Goal: Task Accomplishment & Management: Manage account settings

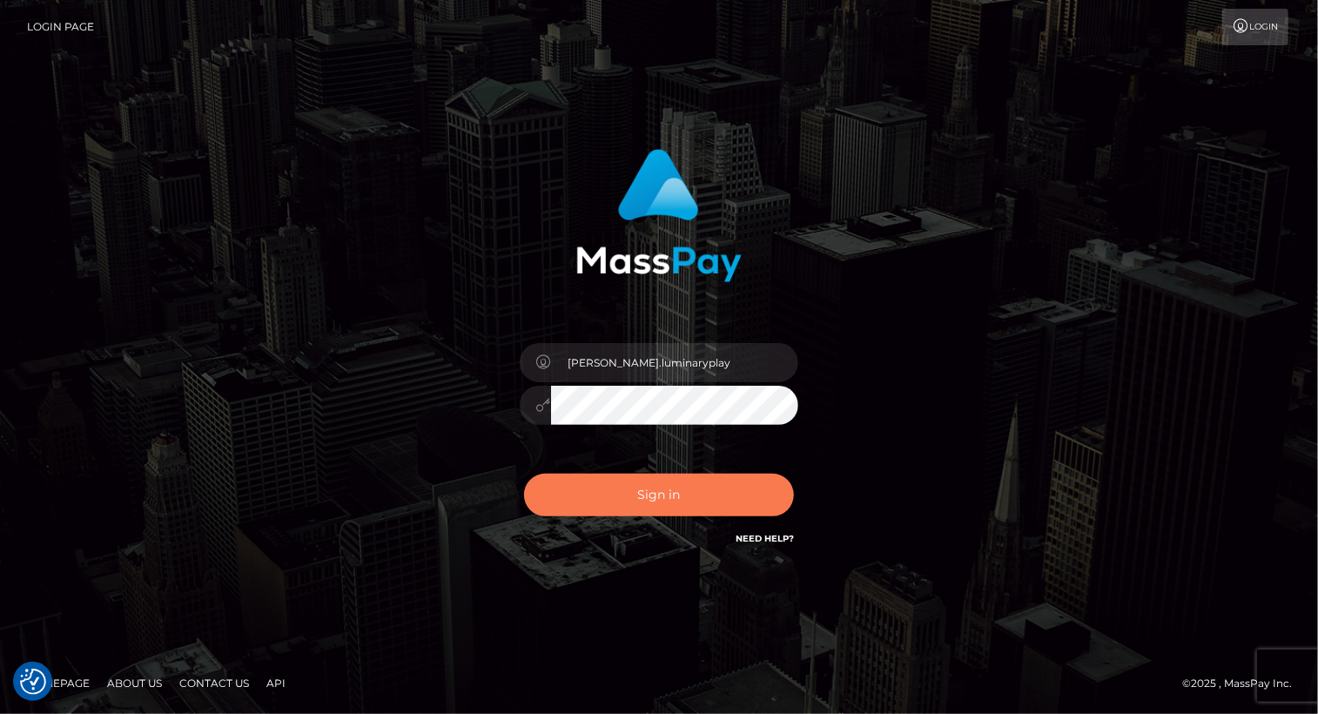
click at [681, 503] on button "Sign in" at bounding box center [659, 494] width 270 height 43
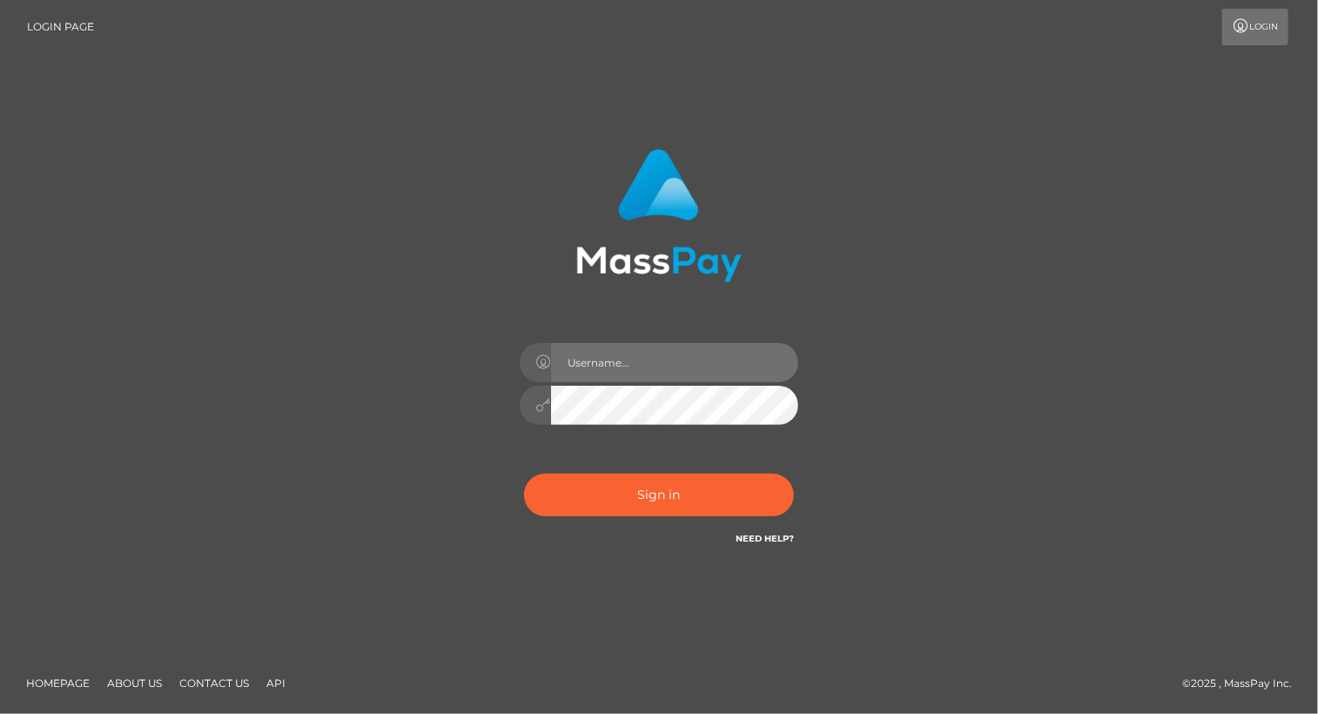
click at [630, 365] on input "text" at bounding box center [674, 362] width 247 height 39
type input "Arlene.luminaryplay"
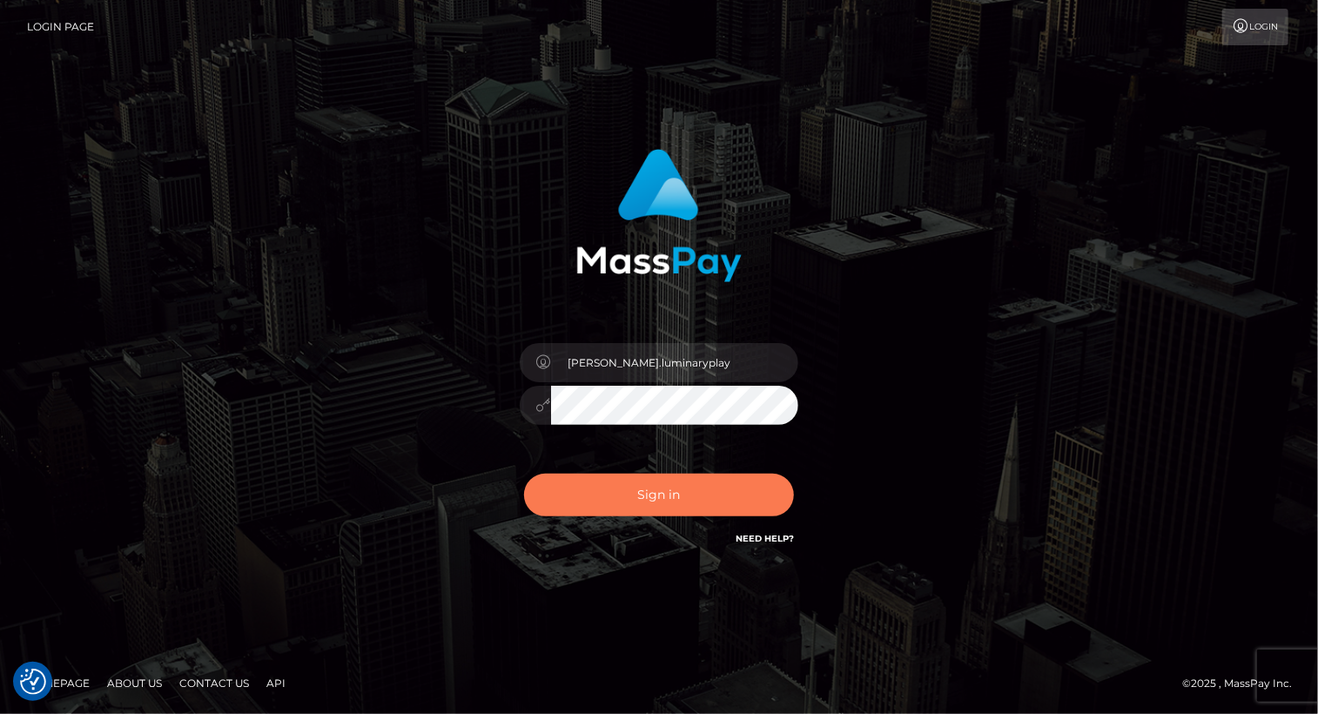
click at [661, 494] on button "Sign in" at bounding box center [659, 494] width 270 height 43
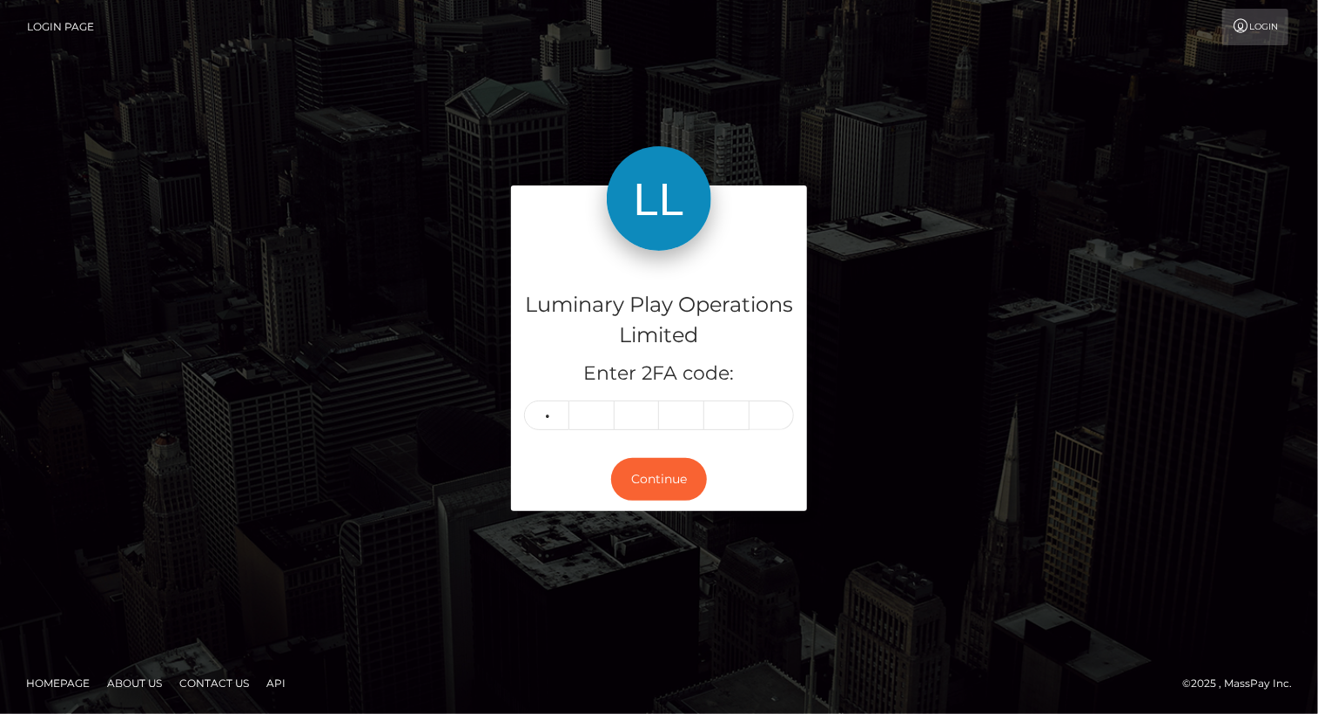
type input "2"
type input "1"
type input "8"
type input "5"
type input "3"
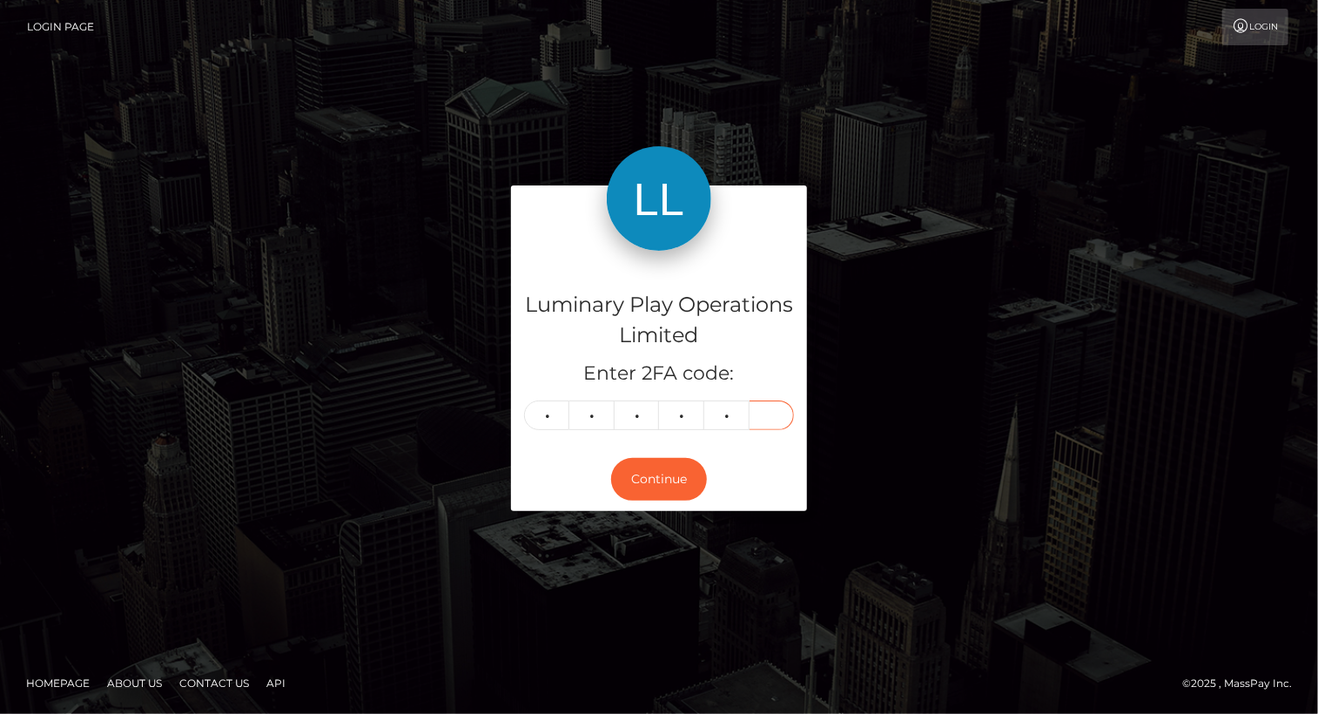
type input "5"
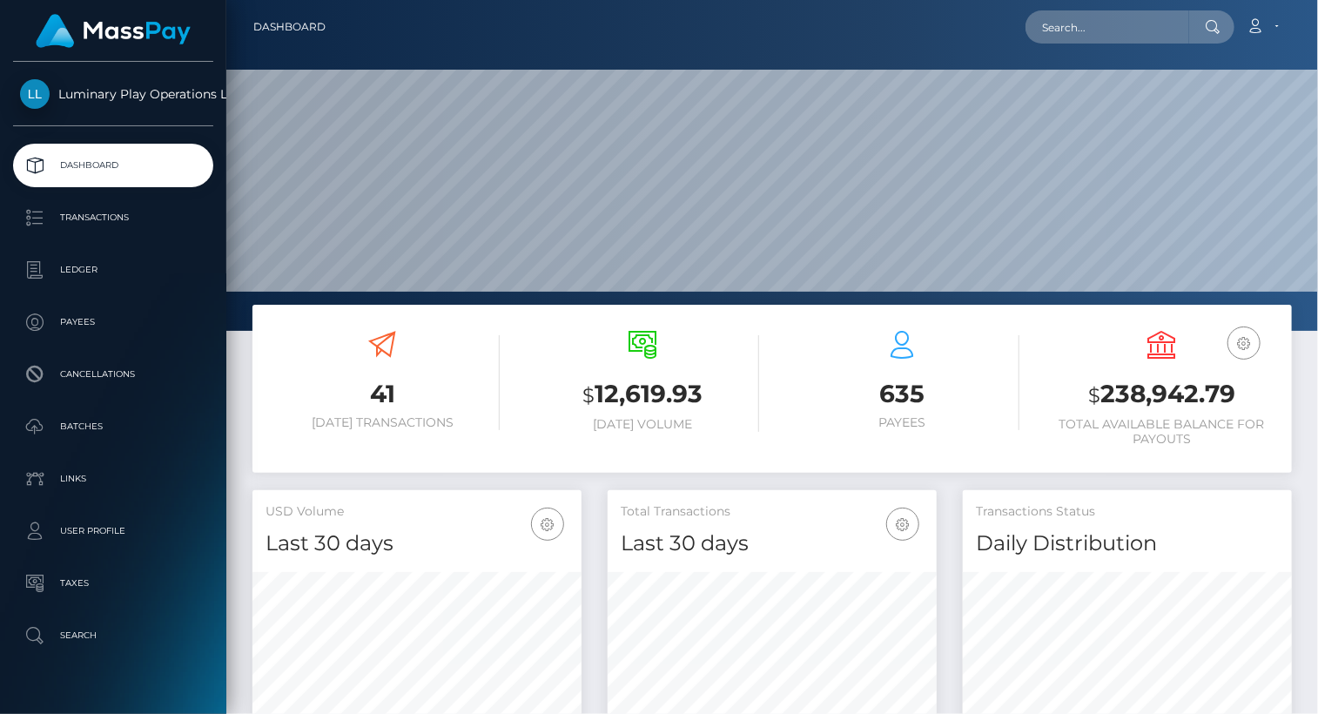
scroll to position [308, 328]
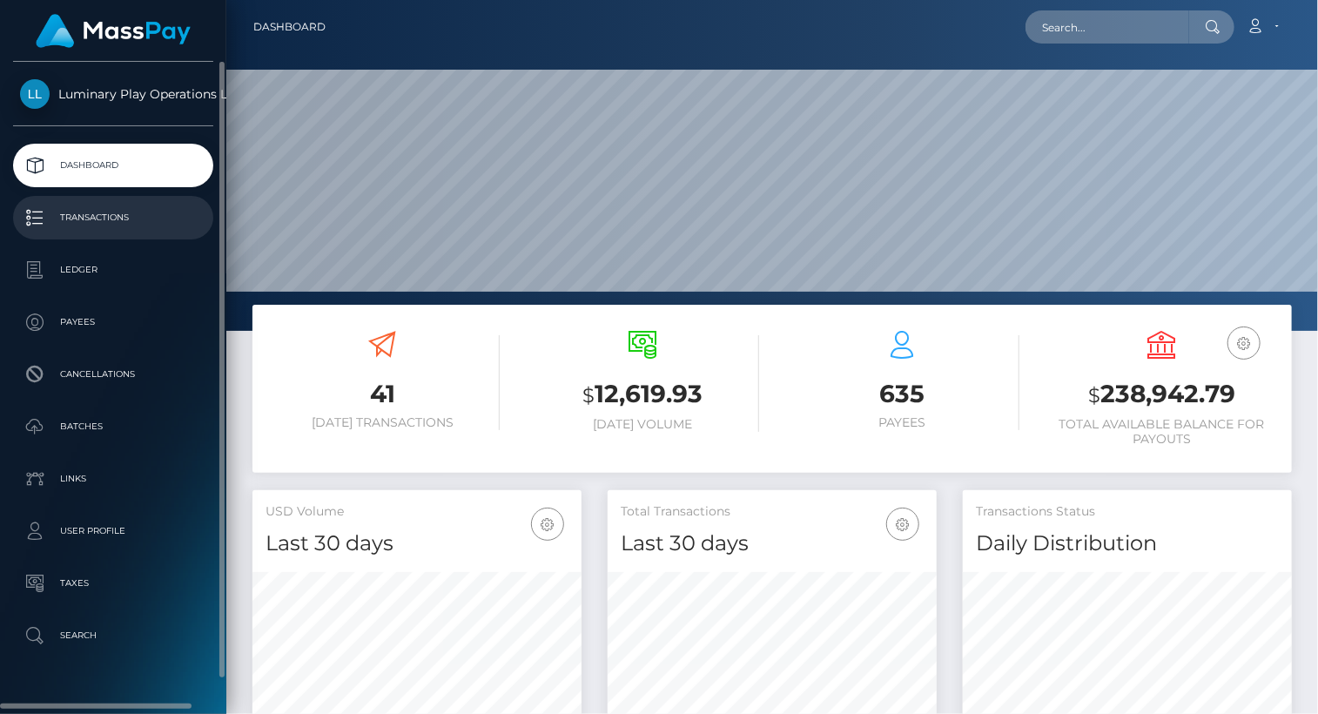
click at [97, 214] on p "Transactions" at bounding box center [113, 218] width 186 height 26
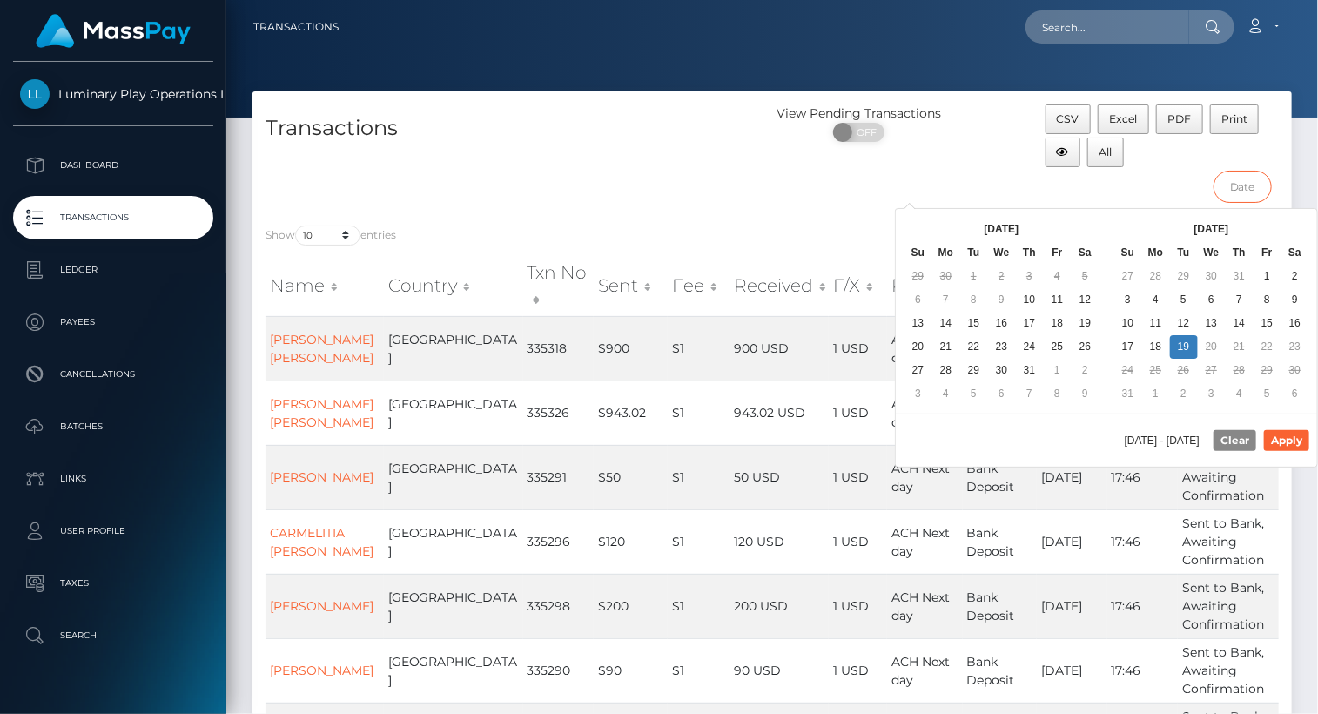
click at [1242, 185] on input "text" at bounding box center [1242, 187] width 58 height 32
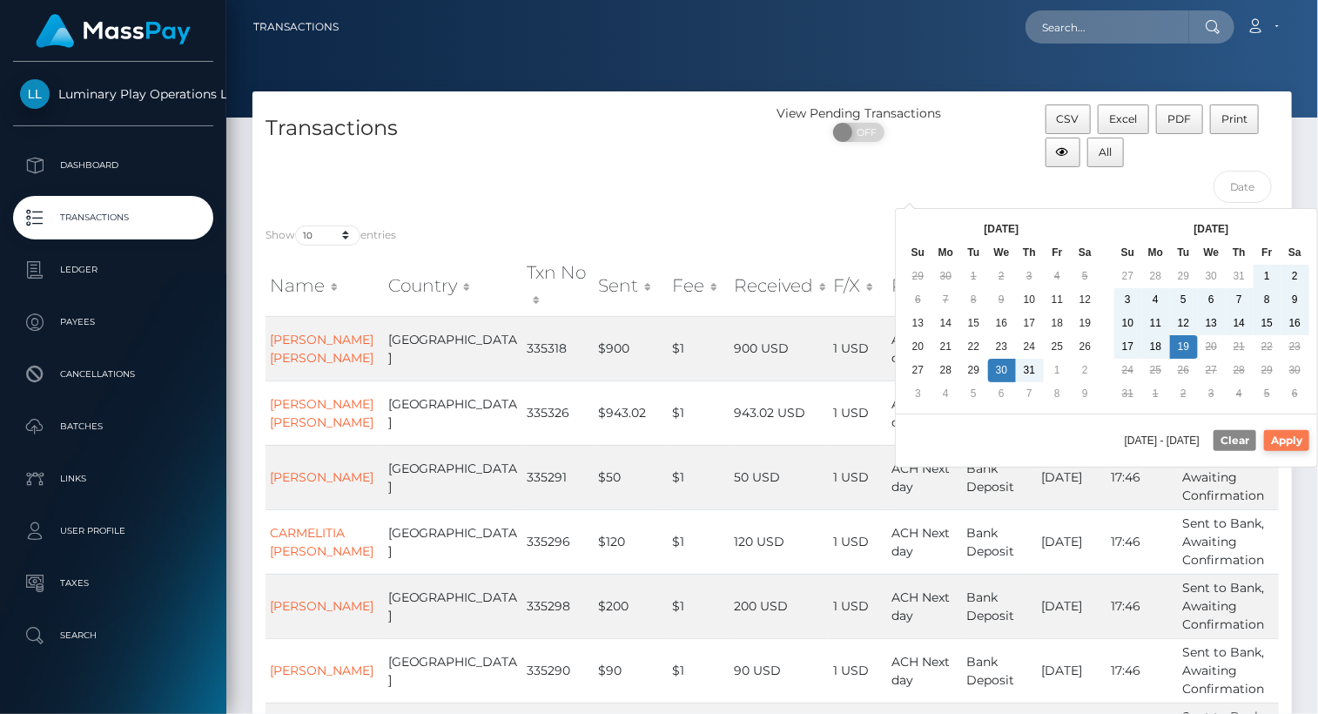
click at [1296, 441] on button "Apply" at bounding box center [1286, 440] width 45 height 21
type input "[DATE] - [DATE]"
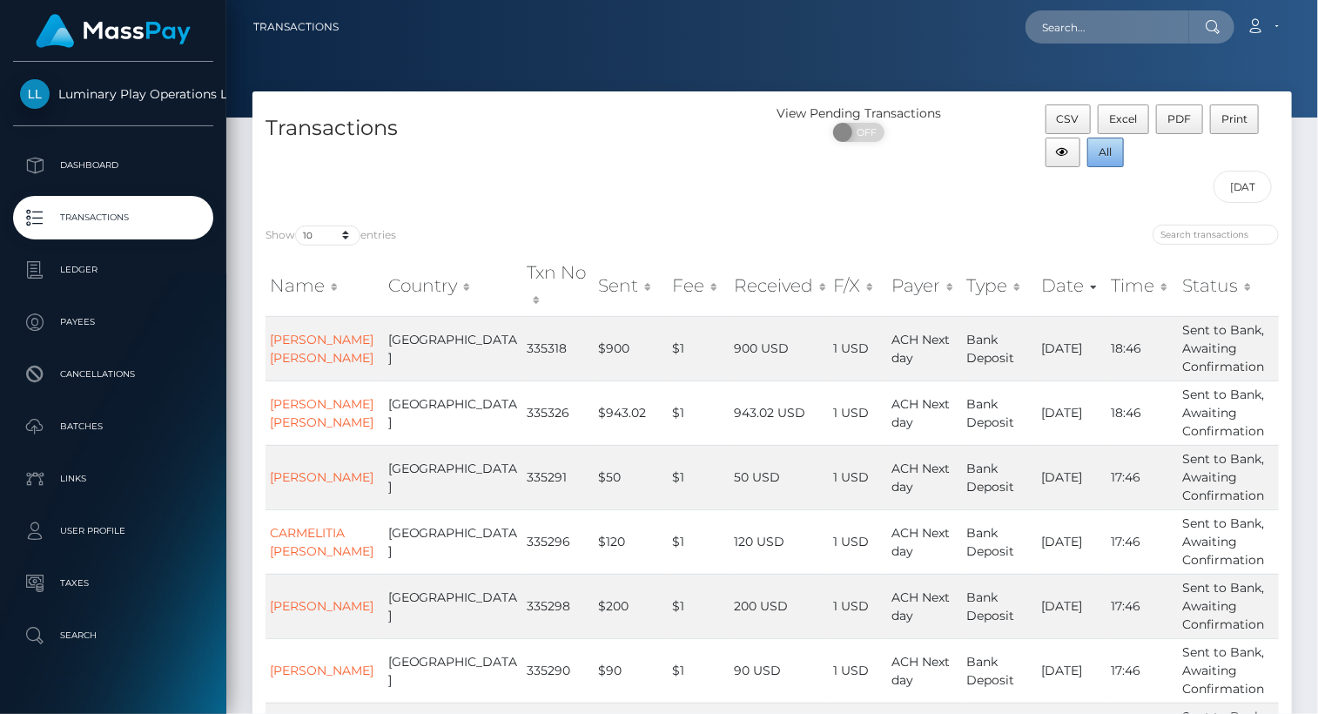
click at [1105, 152] on span "All" at bounding box center [1105, 151] width 13 height 13
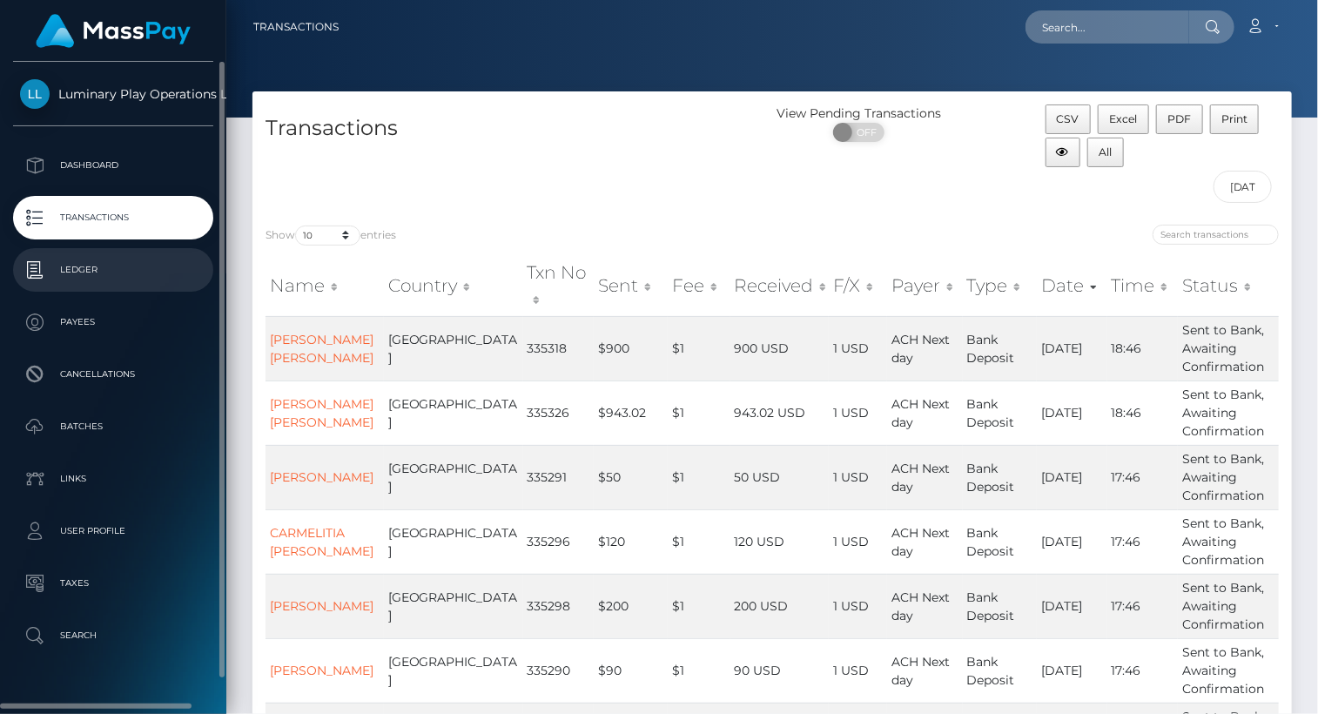
click at [86, 272] on p "Ledger" at bounding box center [113, 270] width 186 height 26
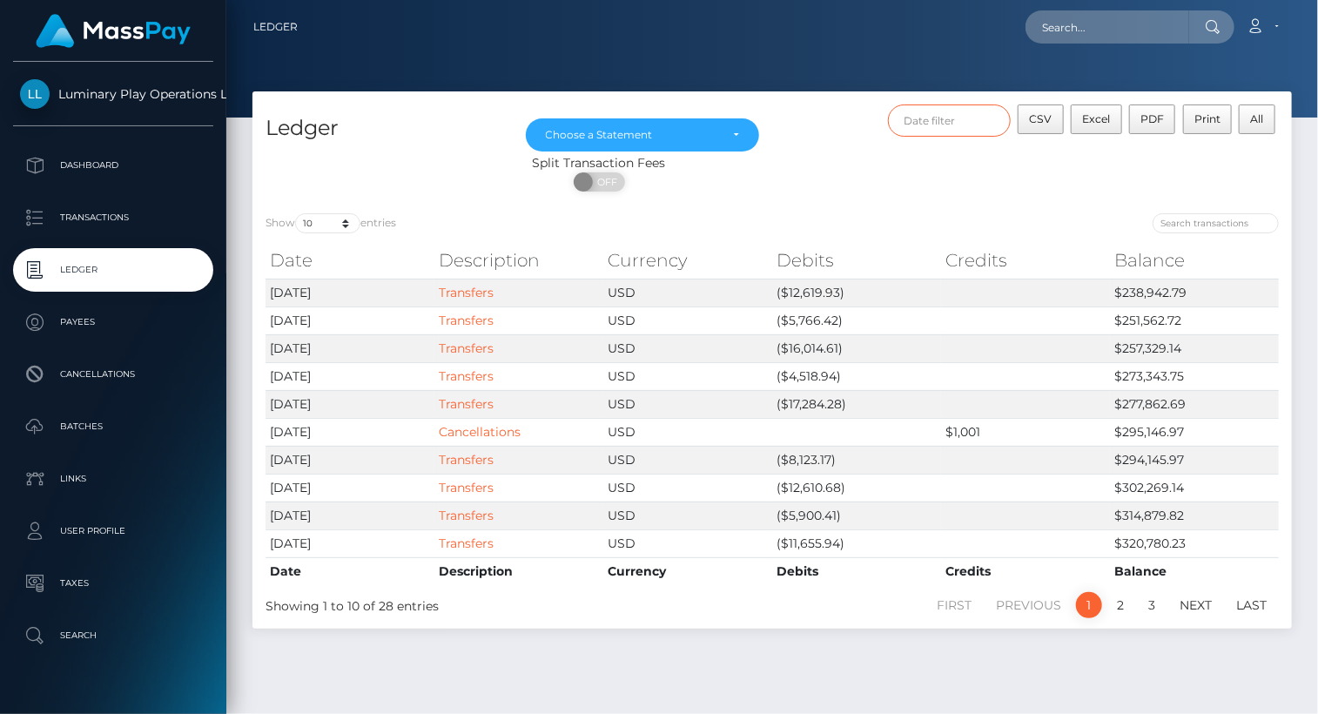
click at [941, 122] on input "text" at bounding box center [950, 120] width 124 height 32
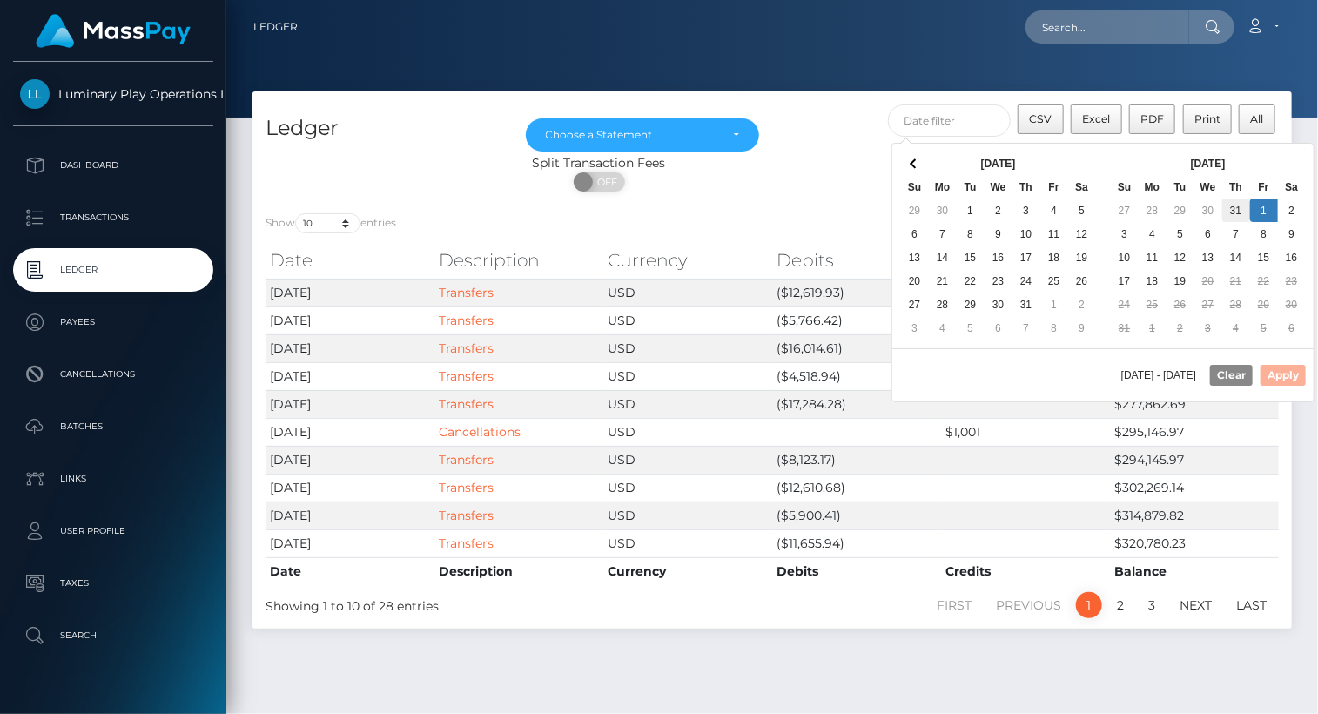
drag, startPoint x: 1262, startPoint y: 206, endPoint x: 1245, endPoint y: 217, distance: 19.6
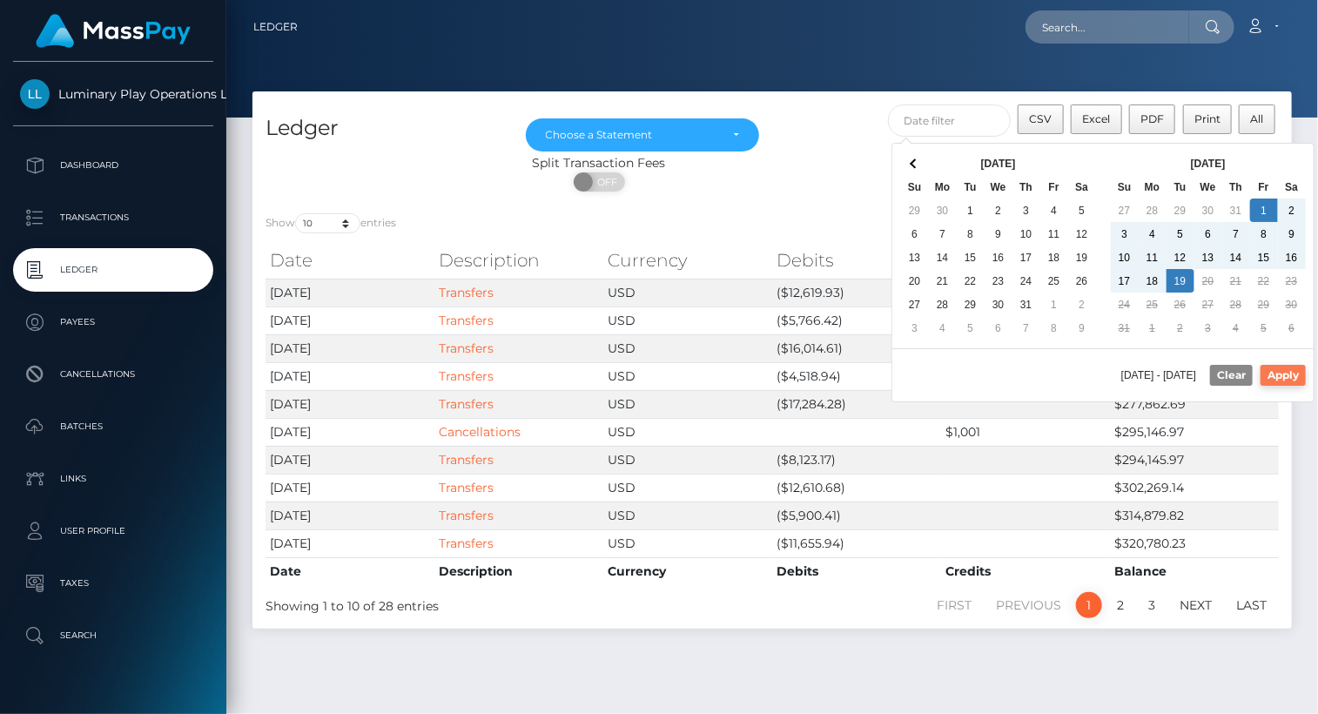
click at [1297, 374] on button "Apply" at bounding box center [1282, 375] width 45 height 21
type input "08/01/2025 - 08/19/2025"
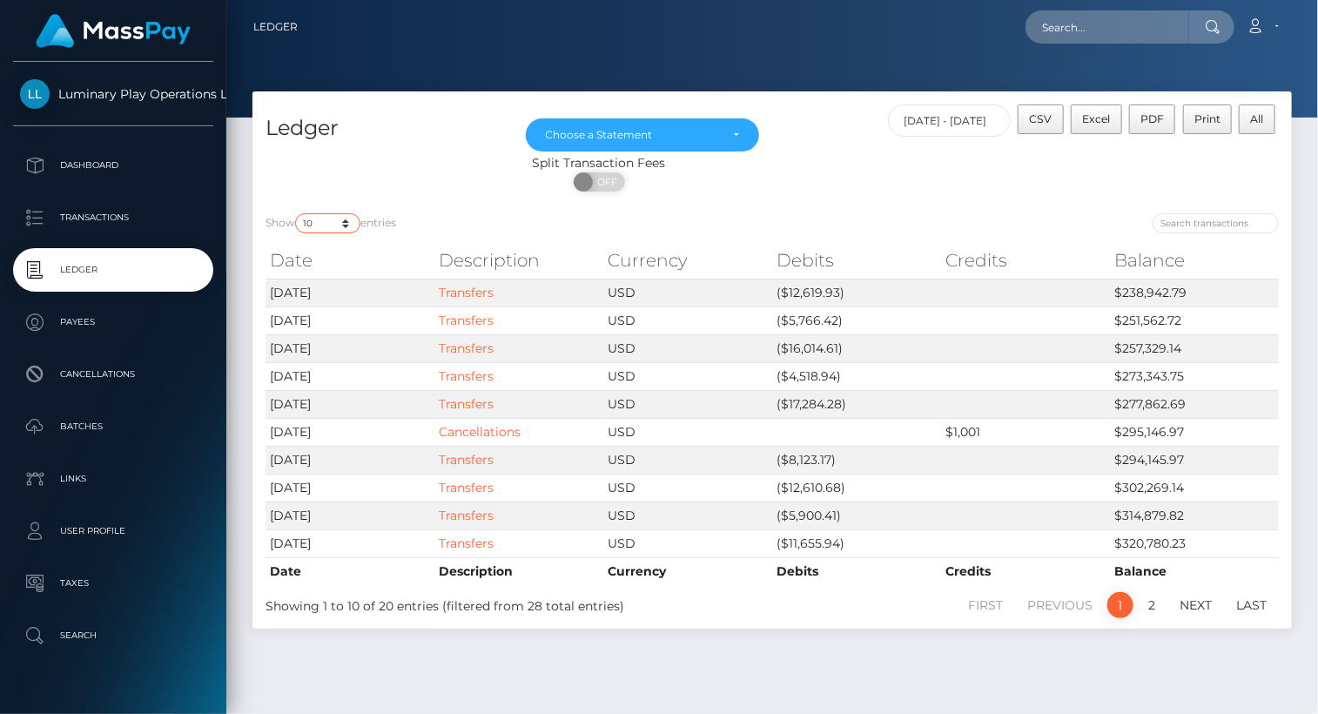
click at [324, 225] on select "10 25 50 100 250" at bounding box center [327, 223] width 65 height 20
select select "50"
click at [297, 214] on select "10 25 50 100 250" at bounding box center [327, 223] width 65 height 20
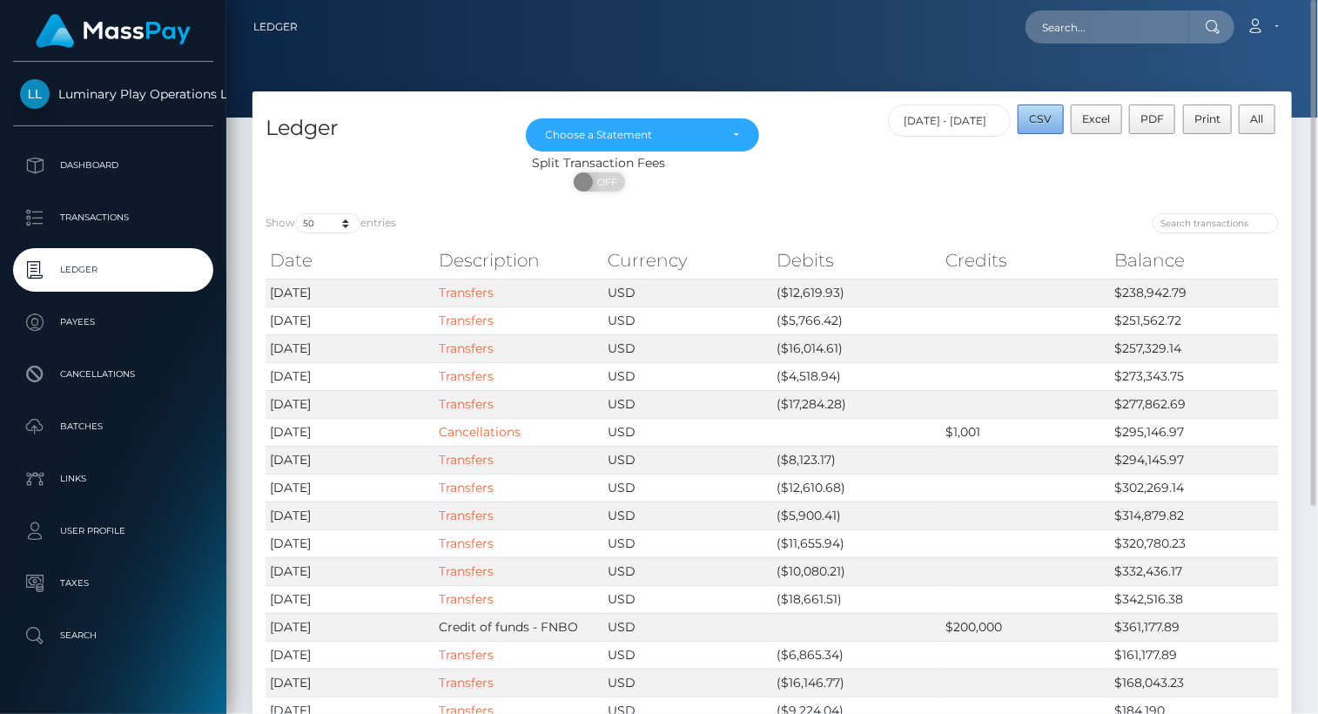
click at [1048, 117] on span "CSV" at bounding box center [1040, 118] width 23 height 13
click at [728, 137] on div "Choose a Statement" at bounding box center [643, 135] width 194 height 14
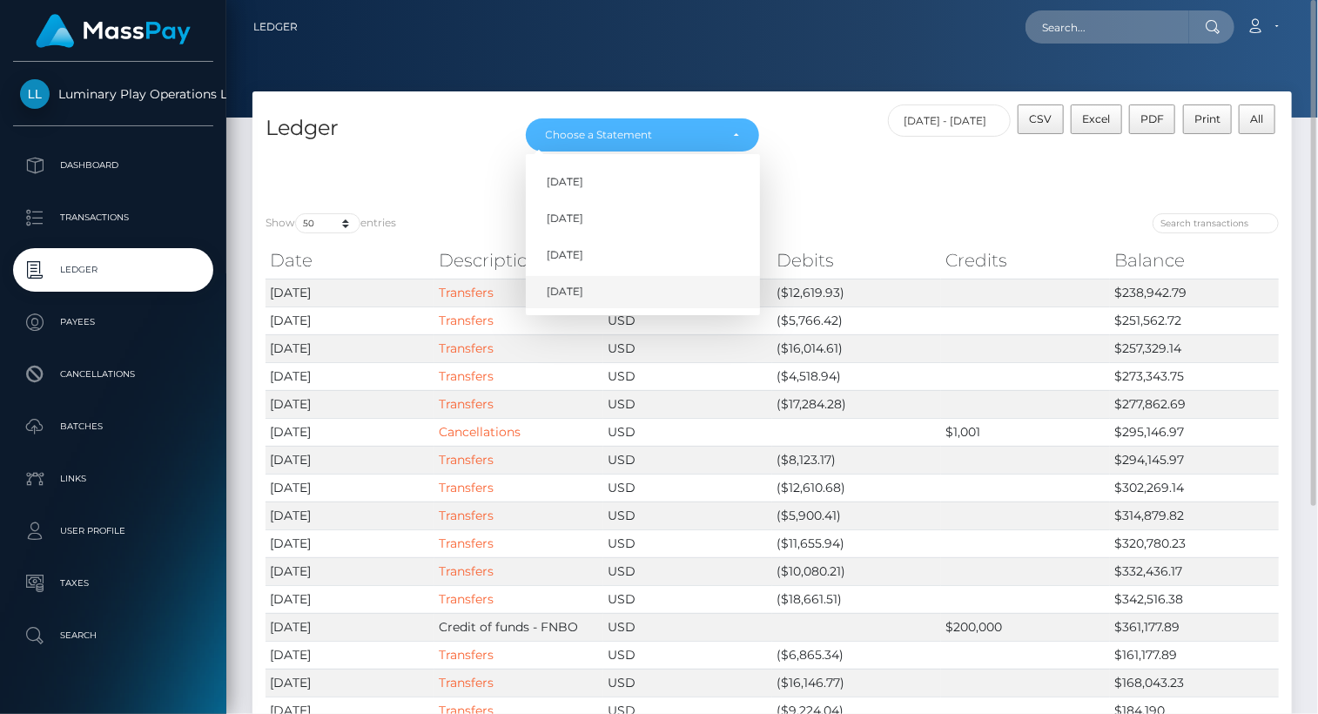
click at [583, 290] on span "Aug 2025" at bounding box center [565, 292] width 37 height 16
select select "Aug 2025"
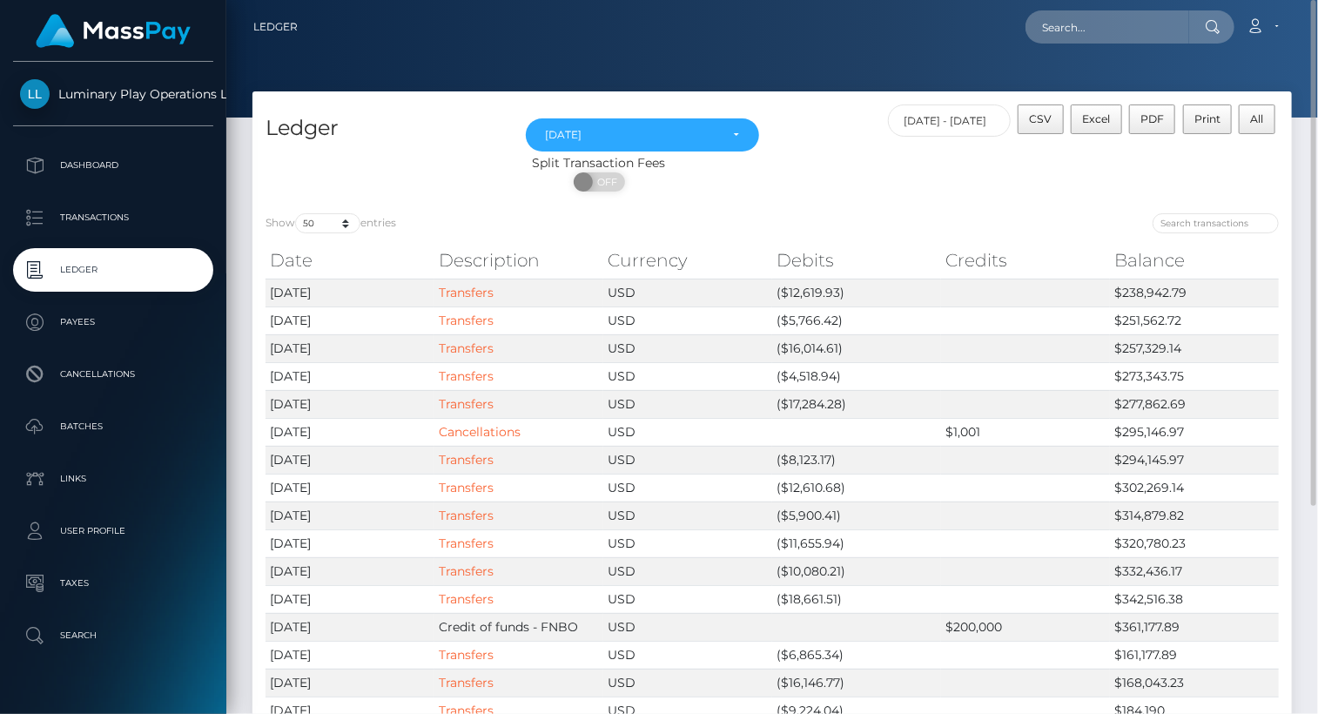
click at [751, 32] on div "Loading... Loading... Account Edit Profile Logout" at bounding box center [801, 27] width 979 height 37
